Goal: Task Accomplishment & Management: Use online tool/utility

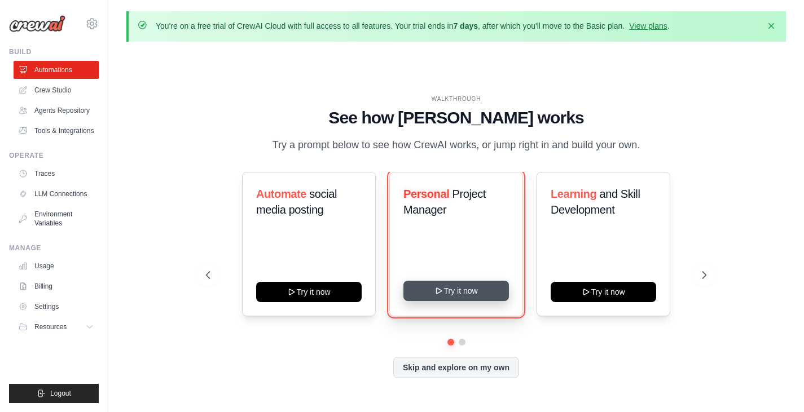
click at [442, 299] on button "Try it now" at bounding box center [455, 291] width 105 height 20
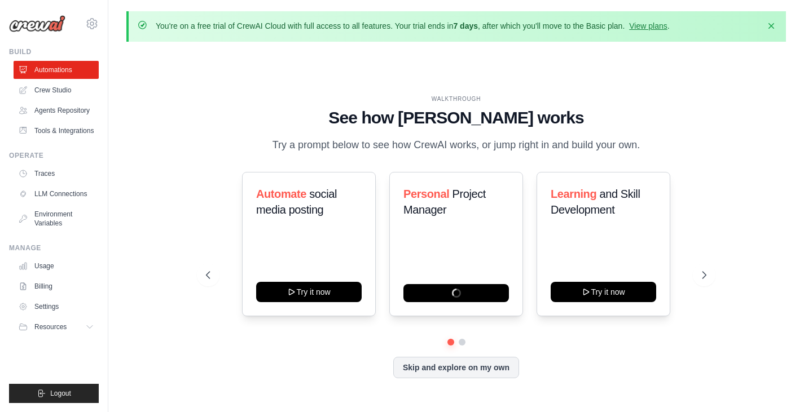
click at [14, 16] on img at bounding box center [37, 23] width 56 height 17
click at [91, 15] on div "[EMAIL_ADDRESS][DOMAIN_NAME] Settings" at bounding box center [54, 18] width 90 height 36
click at [93, 27] on icon at bounding box center [92, 24] width 14 height 14
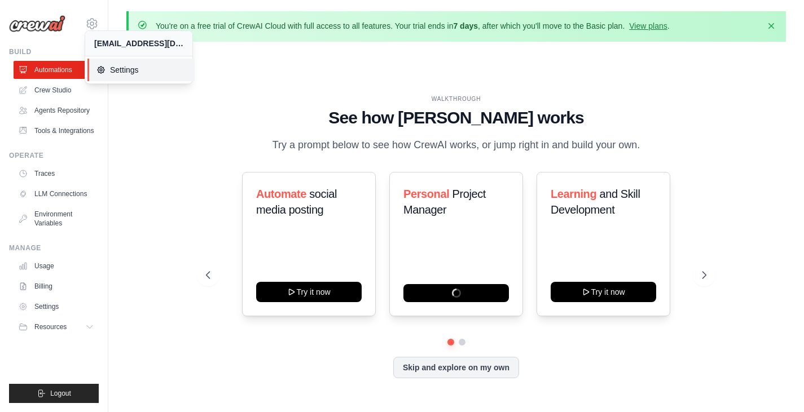
click at [130, 70] on span "Settings" at bounding box center [140, 69] width 89 height 11
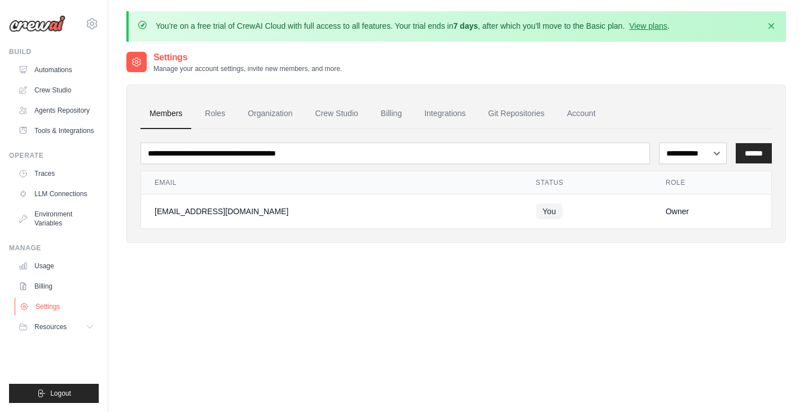
click at [58, 309] on link "Settings" at bounding box center [57, 307] width 85 height 18
click at [95, 26] on icon at bounding box center [92, 24] width 10 height 10
click at [60, 307] on link "Settings" at bounding box center [57, 307] width 85 height 18
click at [56, 324] on span "Resources" at bounding box center [52, 327] width 32 height 9
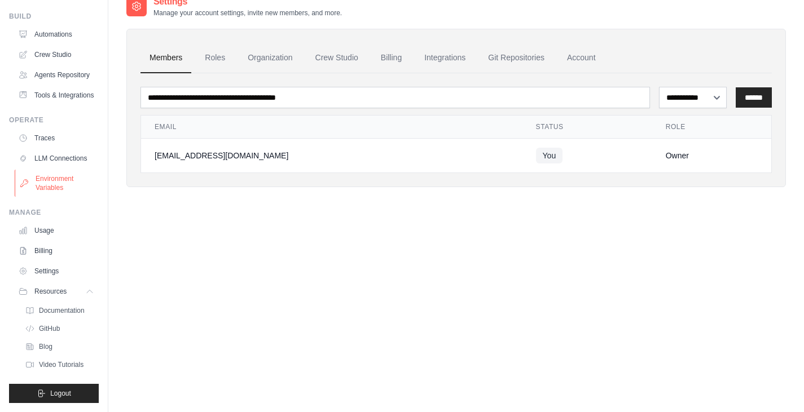
scroll to position [61, 0]
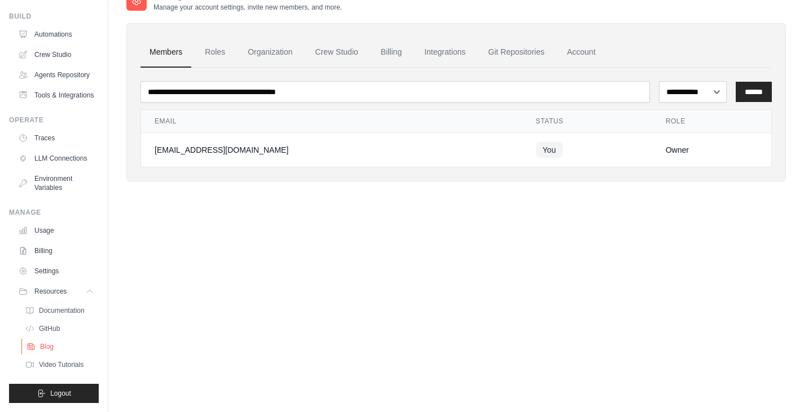
click at [51, 345] on span "Blog" at bounding box center [47, 346] width 14 height 9
click at [56, 362] on span "Video Tutorials" at bounding box center [62, 364] width 45 height 9
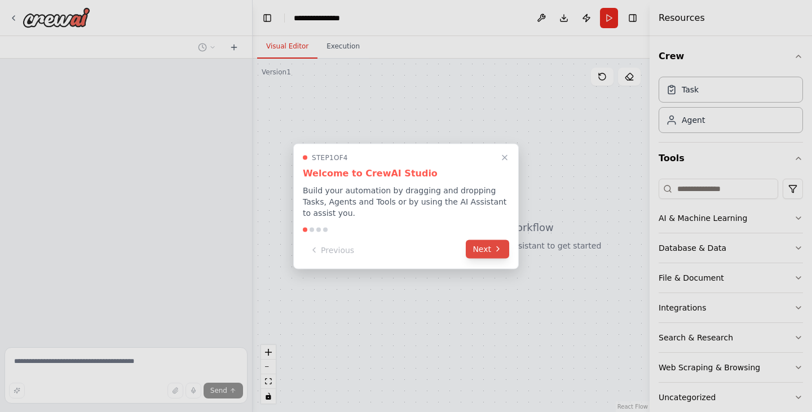
click at [486, 242] on button "Next" at bounding box center [487, 249] width 43 height 19
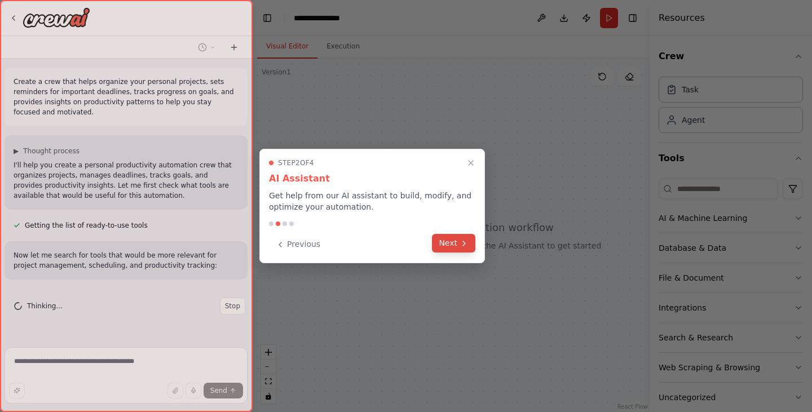
click at [456, 248] on button "Next" at bounding box center [453, 243] width 43 height 19
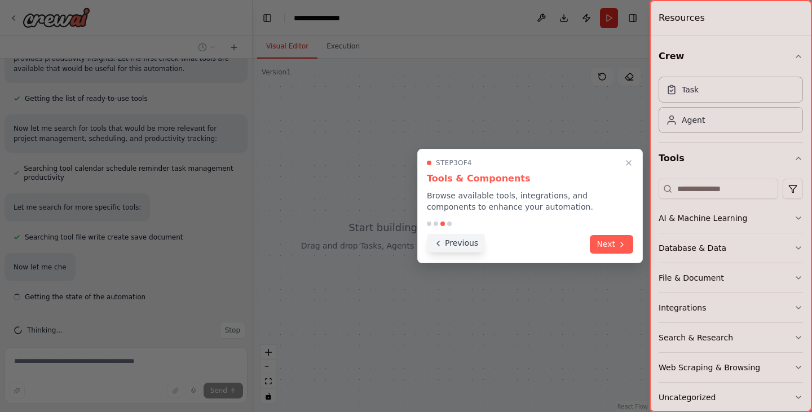
scroll to position [130, 0]
click at [445, 243] on button "Previous" at bounding box center [456, 243] width 58 height 19
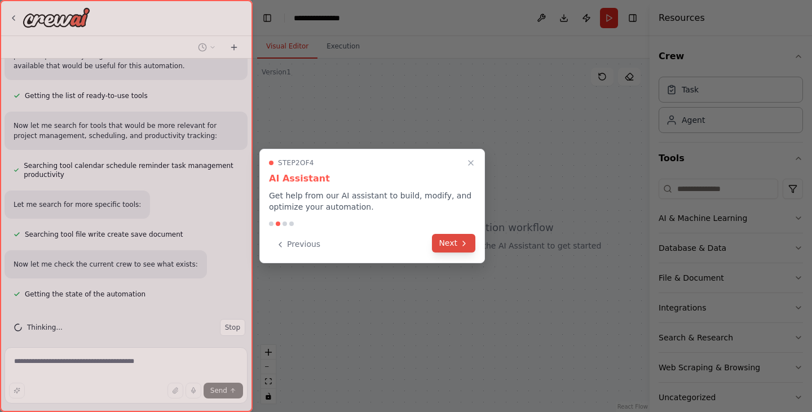
click at [457, 244] on button "Next" at bounding box center [453, 243] width 43 height 19
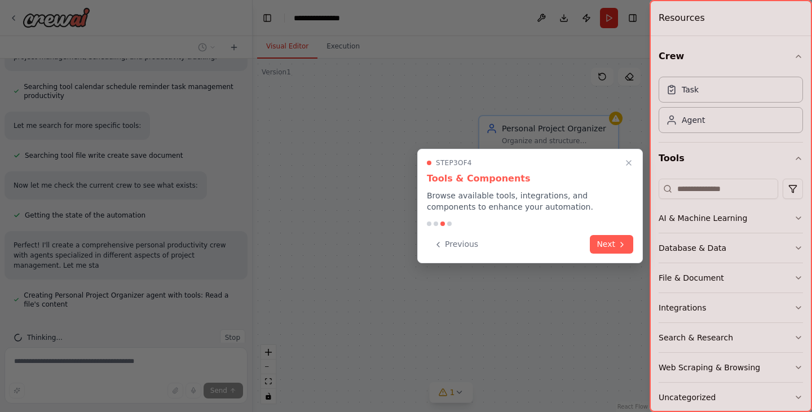
scroll to position [219, 0]
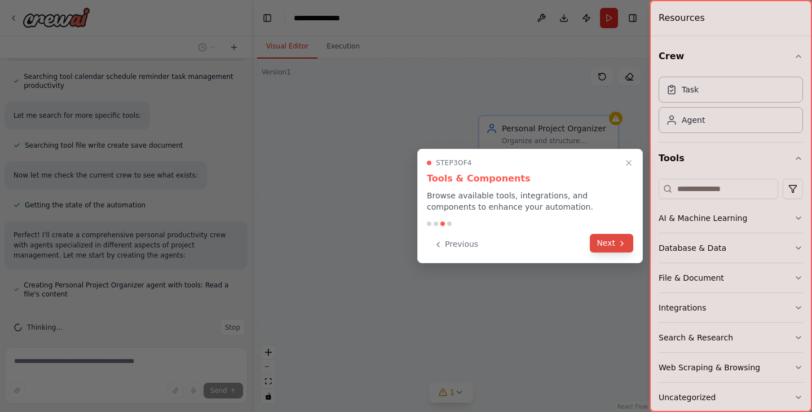
click at [612, 240] on button "Next" at bounding box center [611, 243] width 43 height 19
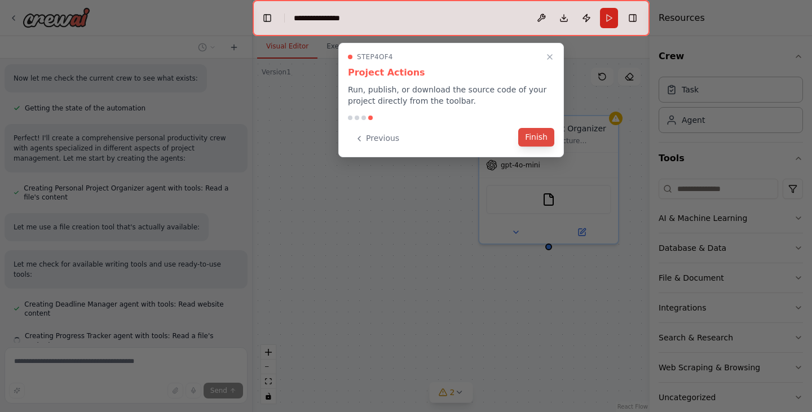
scroll to position [338, 0]
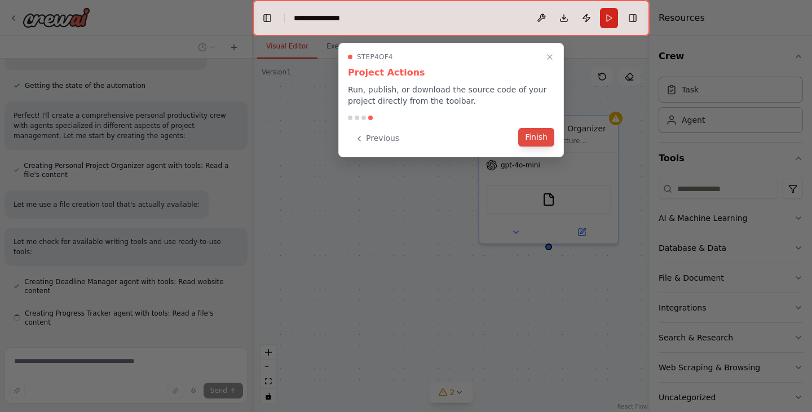
click at [538, 138] on button "Finish" at bounding box center [536, 137] width 36 height 19
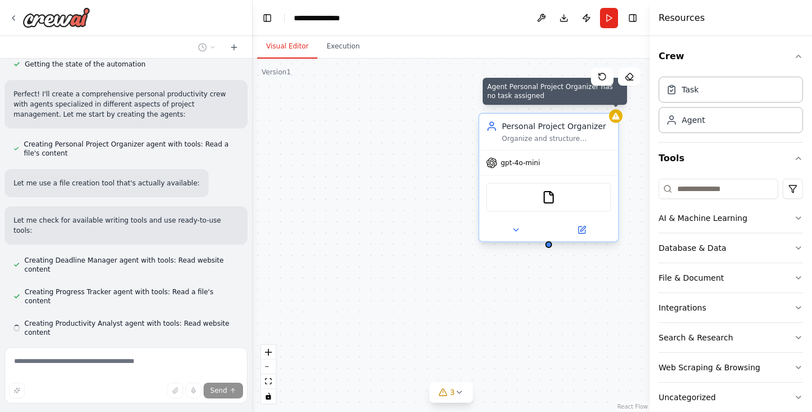
scroll to position [361, 0]
click at [615, 117] on icon at bounding box center [615, 116] width 7 height 7
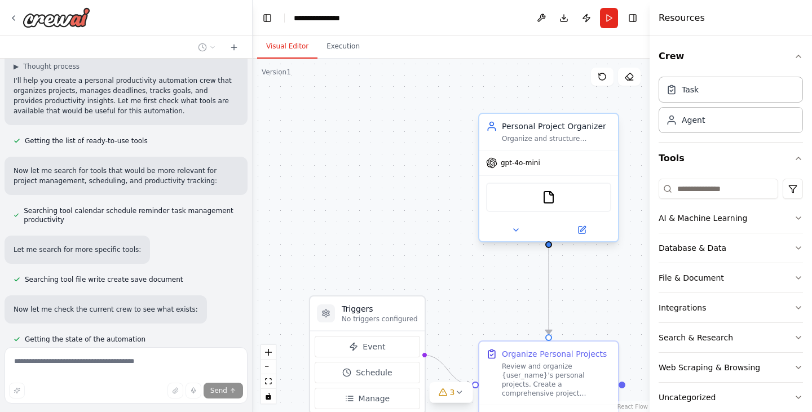
scroll to position [86, 0]
click at [14, 16] on icon at bounding box center [13, 18] width 9 height 9
